Goal: Transaction & Acquisition: Purchase product/service

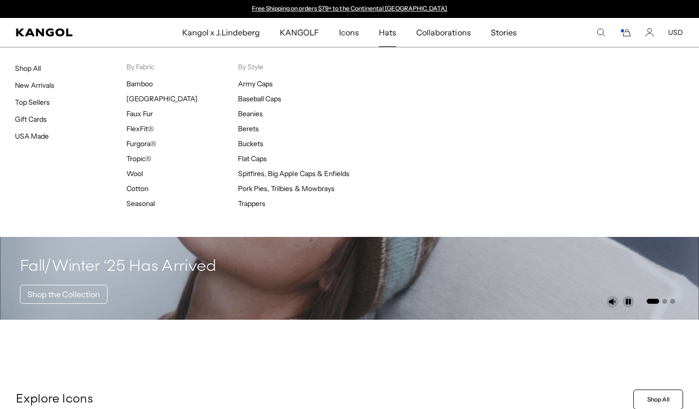
click at [394, 28] on span "Hats" at bounding box center [387, 32] width 17 height 29
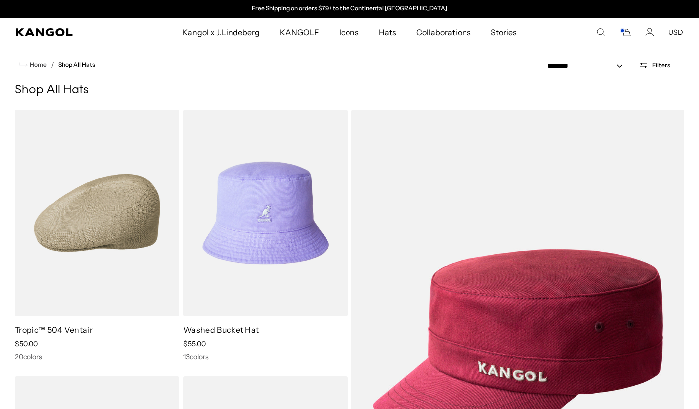
scroll to position [0, 205]
click at [0, 0] on img at bounding box center [0, 0] width 0 height 0
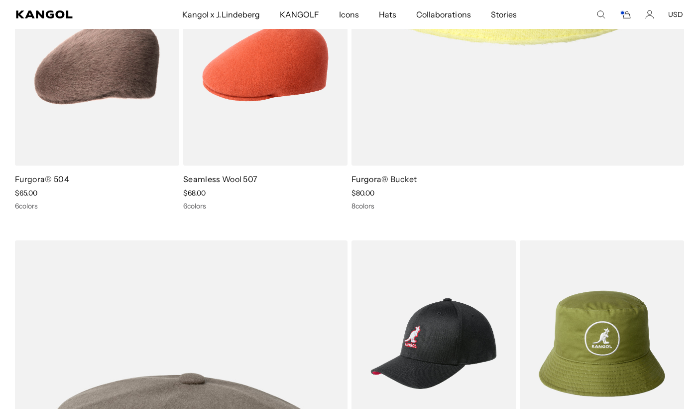
click at [599, 19] on icon "Search here" at bounding box center [601, 14] width 9 height 9
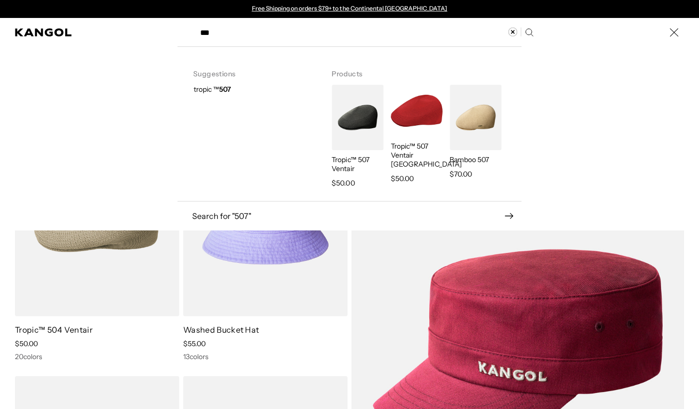
type input "***"
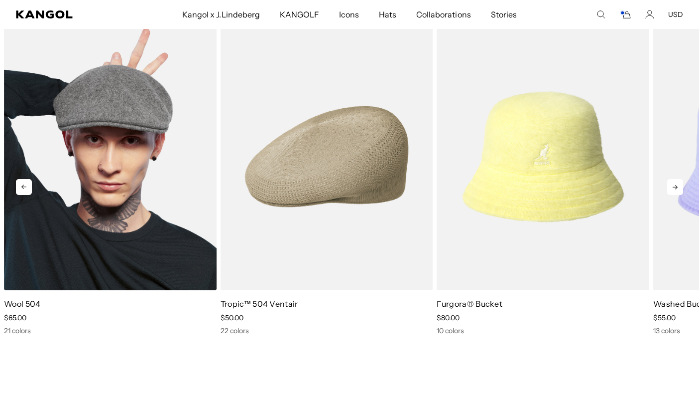
click at [156, 175] on img "1 of 10" at bounding box center [110, 156] width 213 height 267
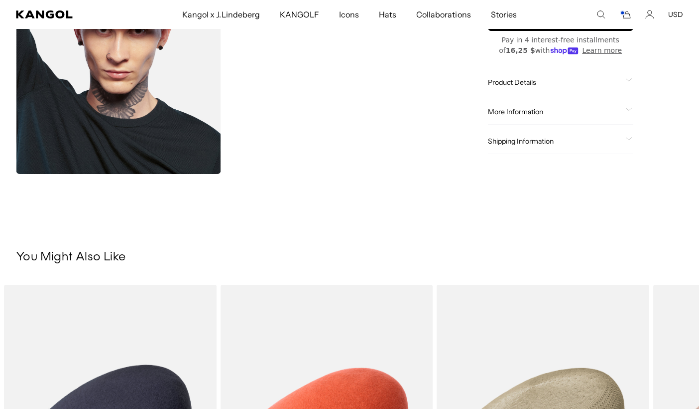
scroll to position [0, 205]
